Goal: Navigation & Orientation: Find specific page/section

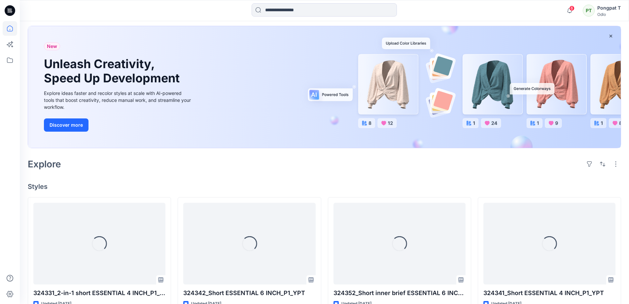
scroll to position [99, 0]
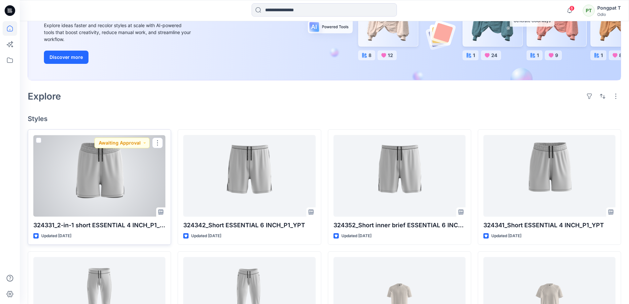
click at [126, 171] on div at bounding box center [99, 176] width 132 height 82
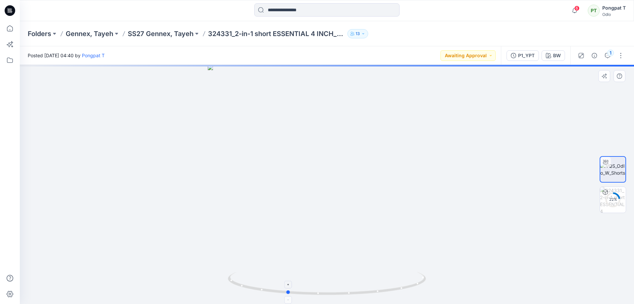
drag, startPoint x: 425, startPoint y: 267, endPoint x: 385, endPoint y: 282, distance: 42.9
click at [385, 282] on div at bounding box center [327, 184] width 614 height 239
drag, startPoint x: 467, startPoint y: 236, endPoint x: 332, endPoint y: 132, distance: 169.6
click at [332, 132] on img at bounding box center [290, 19] width 694 height 569
drag, startPoint x: 416, startPoint y: 285, endPoint x: 398, endPoint y: 291, distance: 18.6
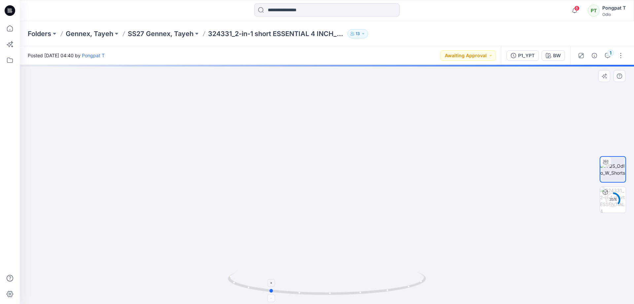
click at [398, 291] on icon at bounding box center [328, 284] width 200 height 25
drag, startPoint x: 402, startPoint y: 289, endPoint x: 477, endPoint y: 273, distance: 76.8
click at [477, 273] on div at bounding box center [327, 184] width 614 height 239
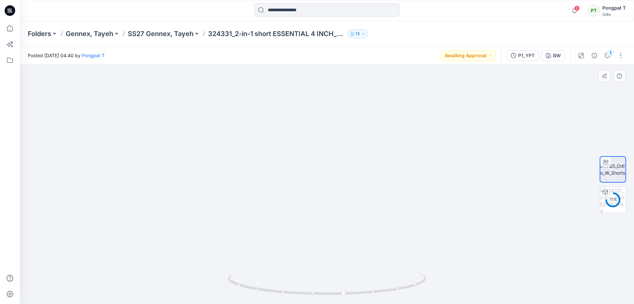
drag, startPoint x: 414, startPoint y: 180, endPoint x: 375, endPoint y: 267, distance: 95.2
click at [375, 267] on img at bounding box center [327, 101] width 512 height 405
click at [157, 30] on p "SS27 Gennex, Tayeh" at bounding box center [161, 33] width 66 height 9
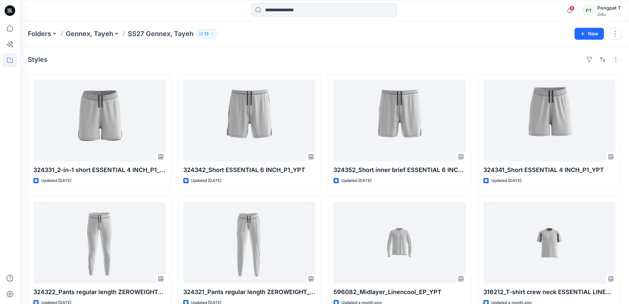
click at [237, 60] on div "Styles" at bounding box center [325, 59] width 594 height 11
